Goal: Transaction & Acquisition: Purchase product/service

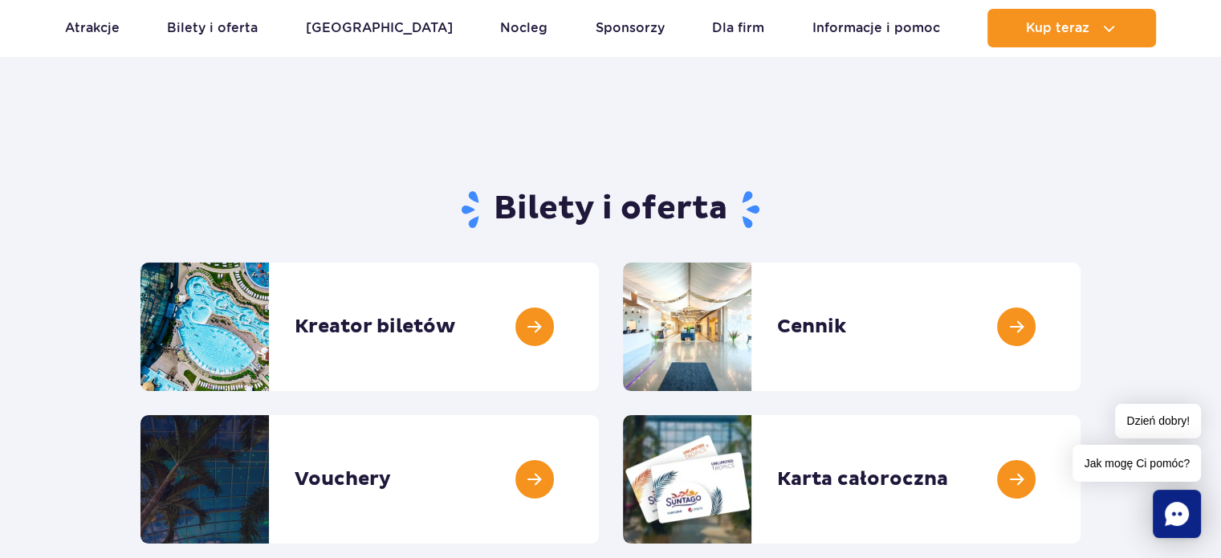
scroll to position [80, 0]
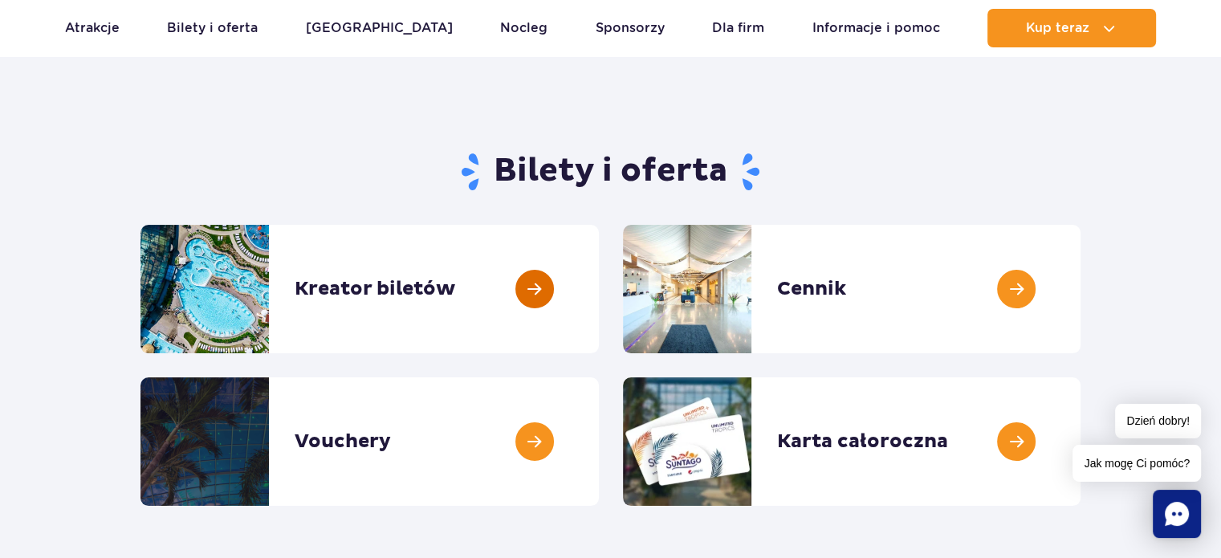
click at [599, 298] on link at bounding box center [599, 289] width 0 height 128
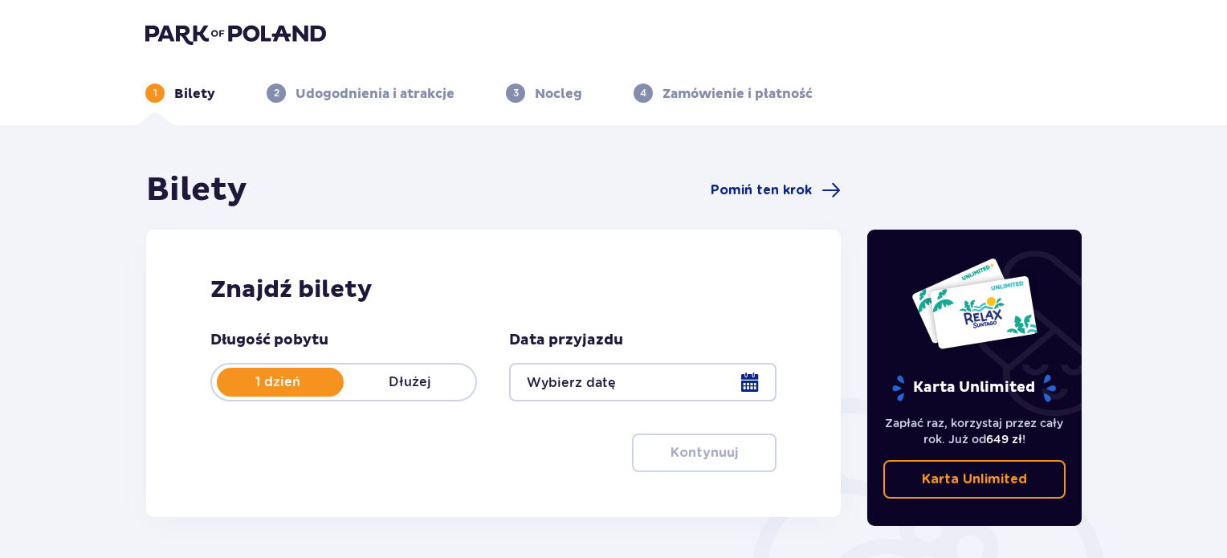
click at [751, 385] on div at bounding box center [642, 382] width 267 height 39
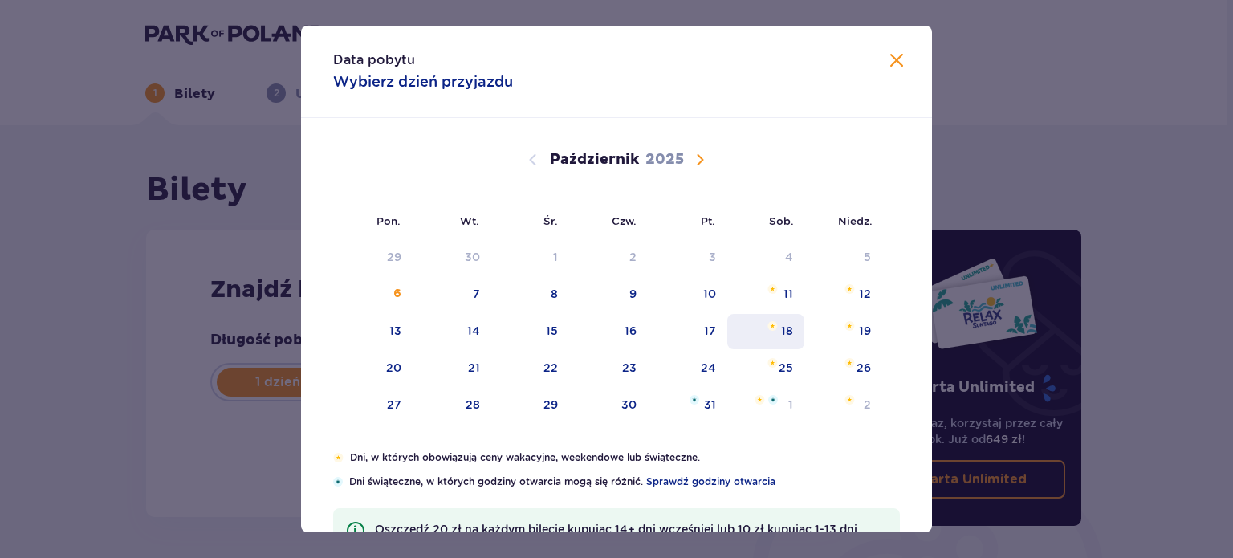
click at [789, 324] on div "18" at bounding box center [787, 331] width 12 height 16
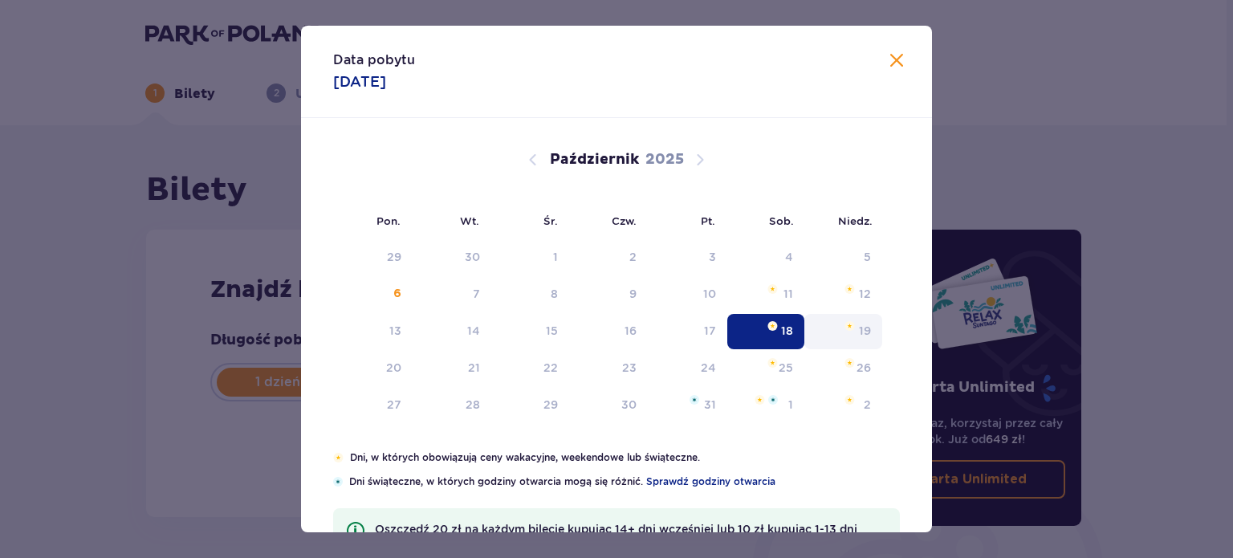
click at [860, 328] on div "19" at bounding box center [865, 331] width 12 height 16
type input "[DATE]"
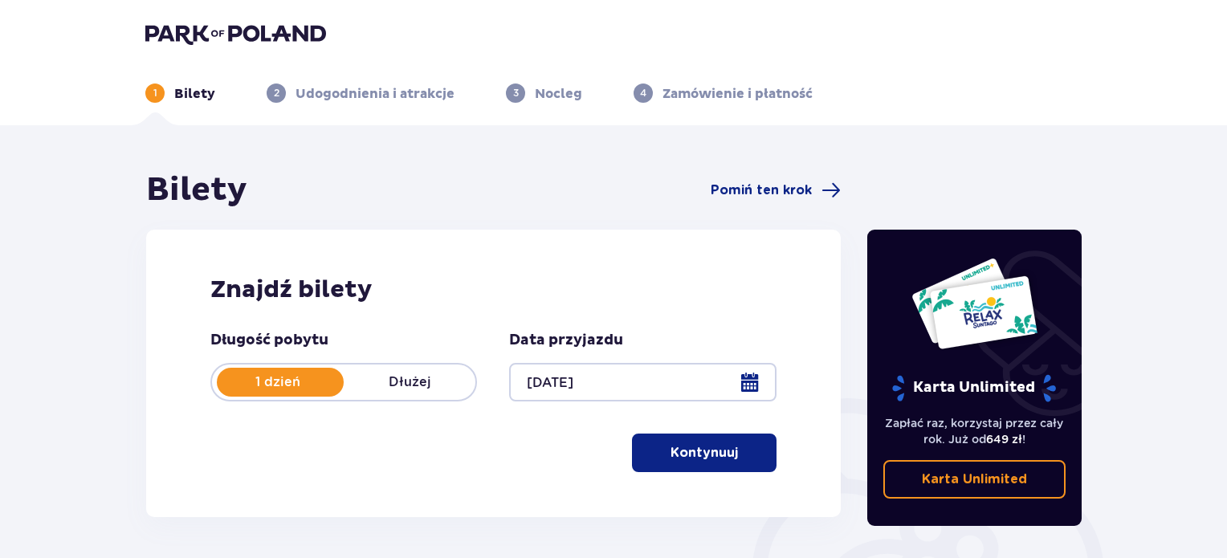
click at [684, 452] on p "Kontynuuj" at bounding box center [703, 453] width 67 height 18
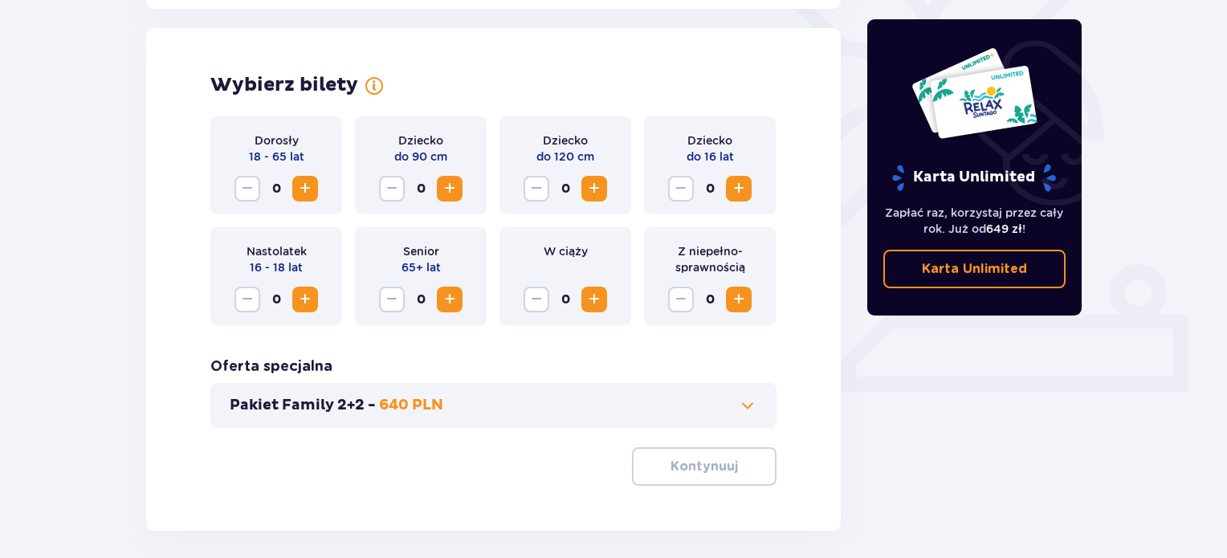
scroll to position [446, 0]
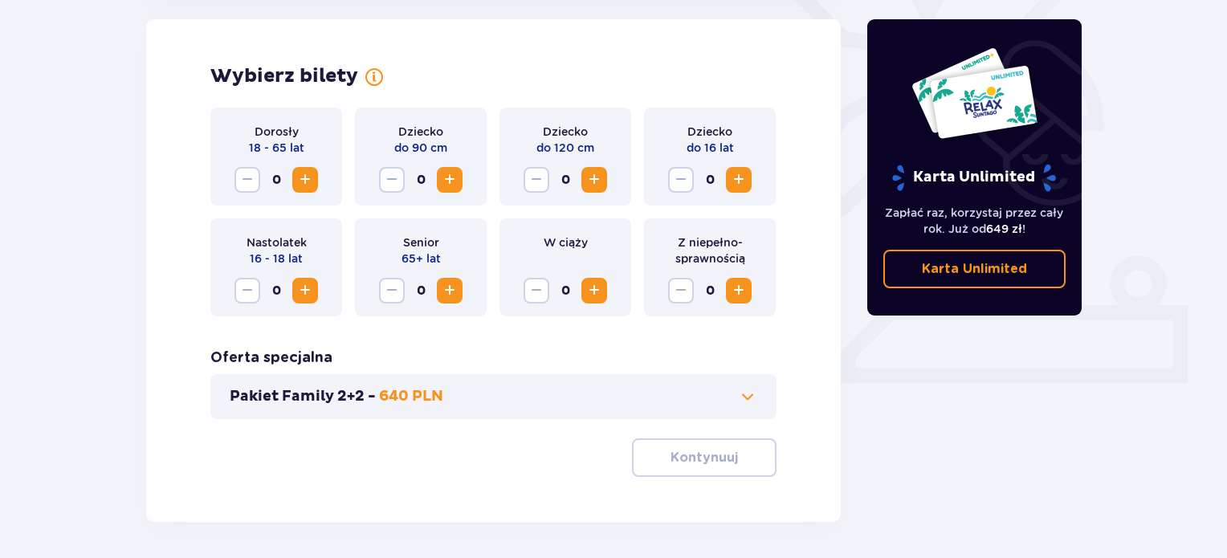
click at [302, 178] on span "Zwiększ" at bounding box center [304, 179] width 19 height 19
click at [744, 463] on span "button" at bounding box center [740, 457] width 19 height 19
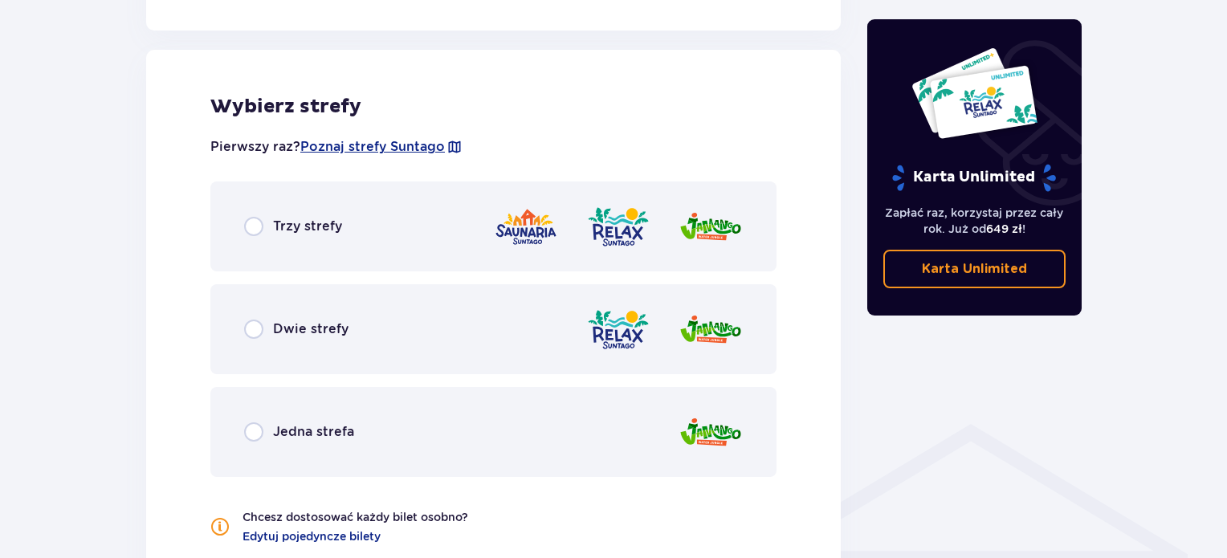
scroll to position [891, 0]
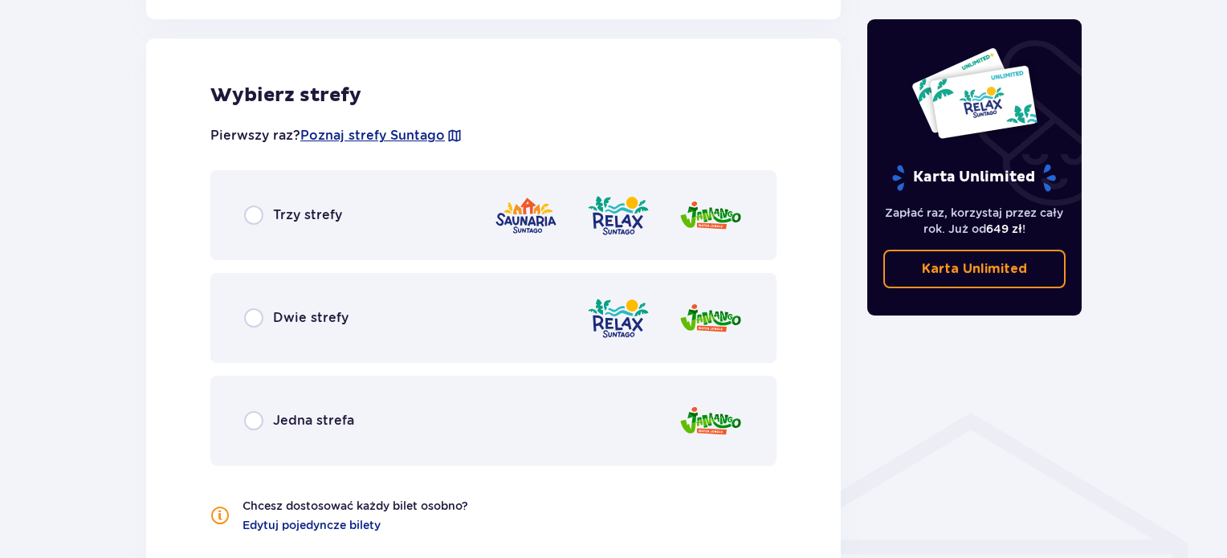
click at [259, 218] on input "radio" at bounding box center [253, 215] width 19 height 19
radio input "true"
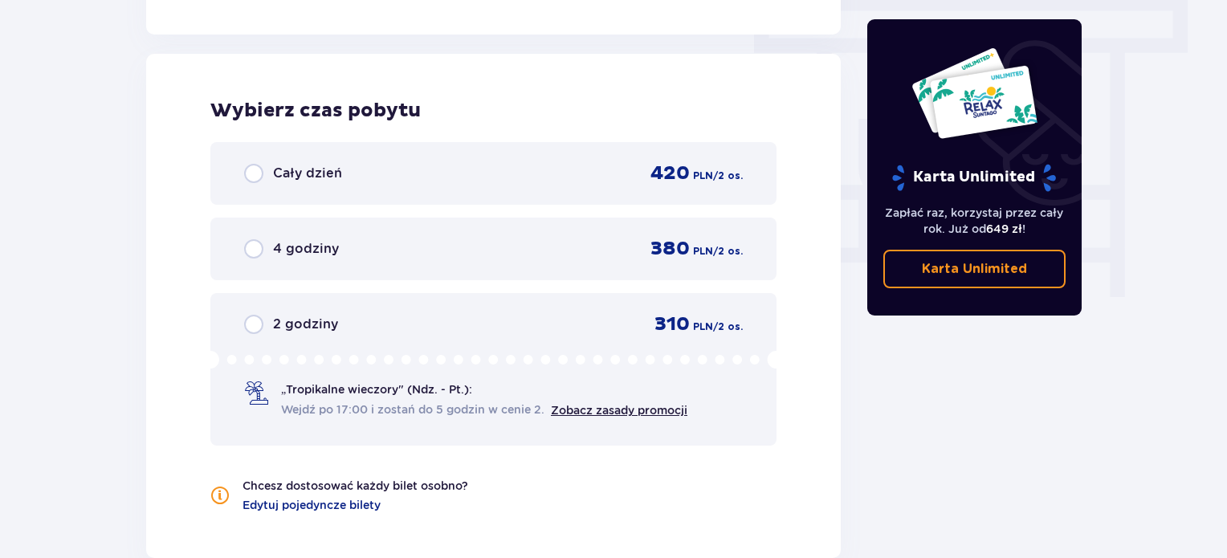
scroll to position [1450, 0]
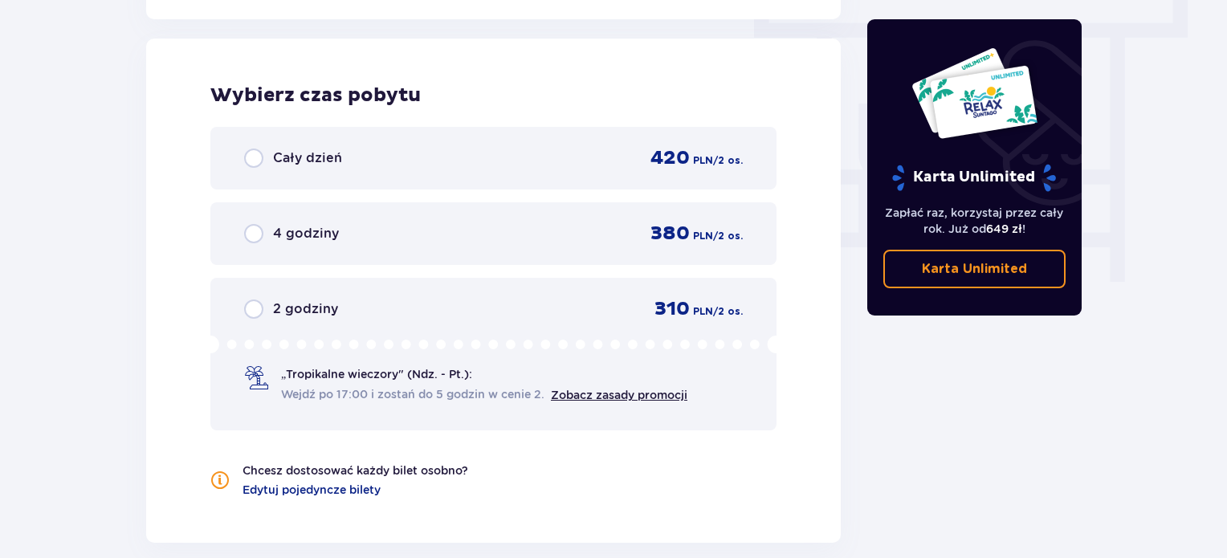
click at [251, 153] on input "radio" at bounding box center [253, 158] width 19 height 19
radio input "true"
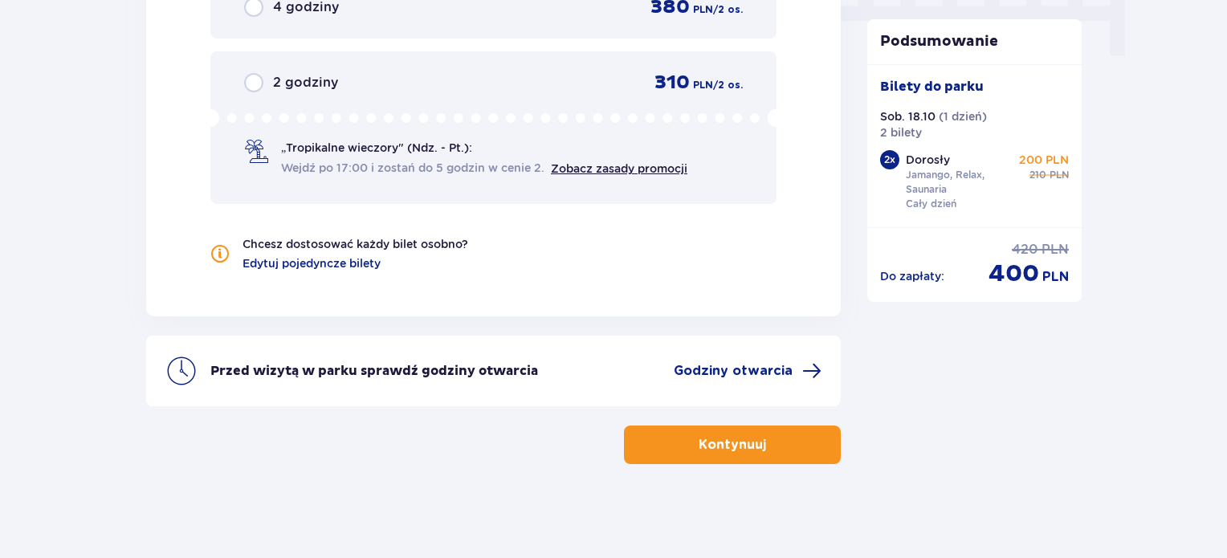
scroll to position [1676, 0]
click at [597, 168] on link "Zobacz zasady promocji" at bounding box center [619, 168] width 136 height 13
click at [260, 76] on input "radio" at bounding box center [253, 82] width 19 height 19
radio input "true"
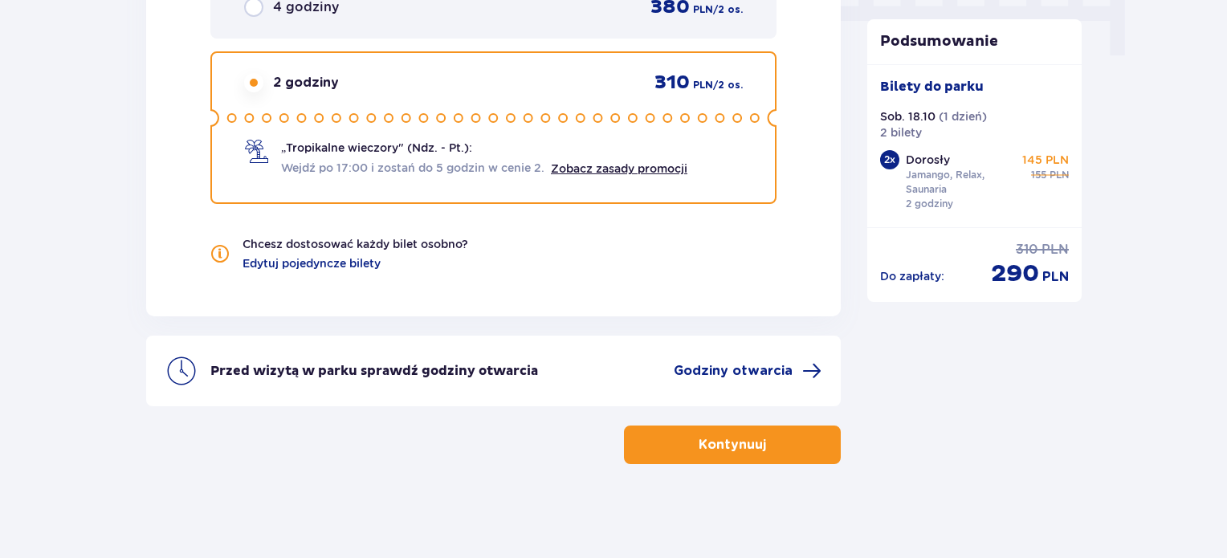
scroll to position [1435, 0]
